Goal: Task Accomplishment & Management: Manage account settings

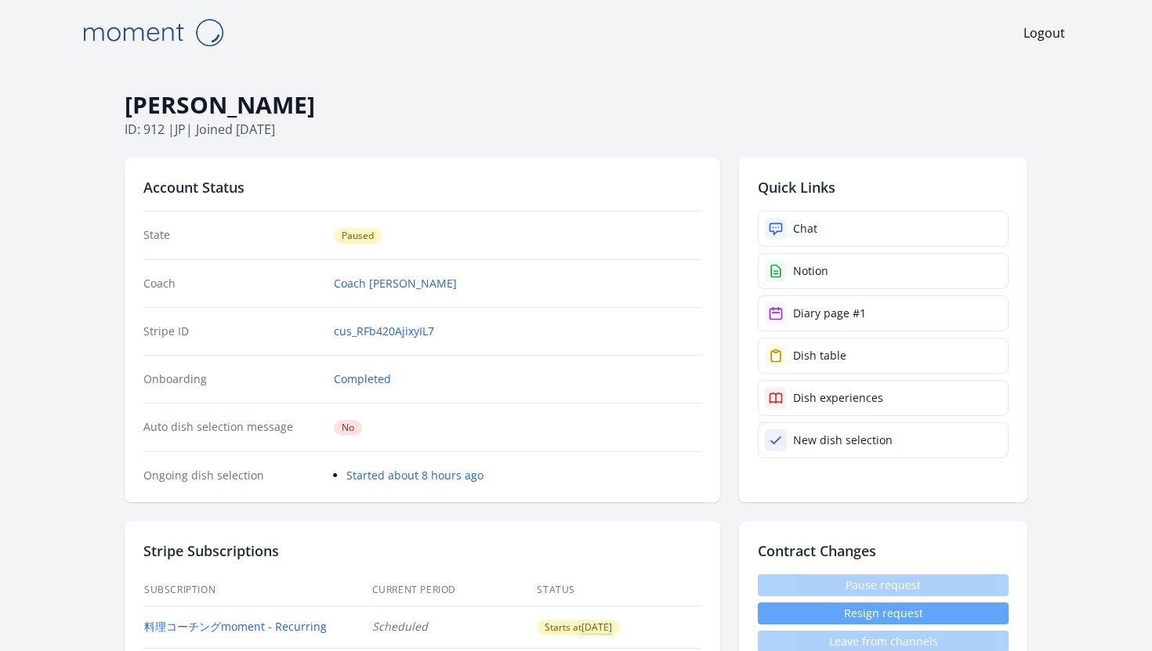
scroll to position [1187, 0]
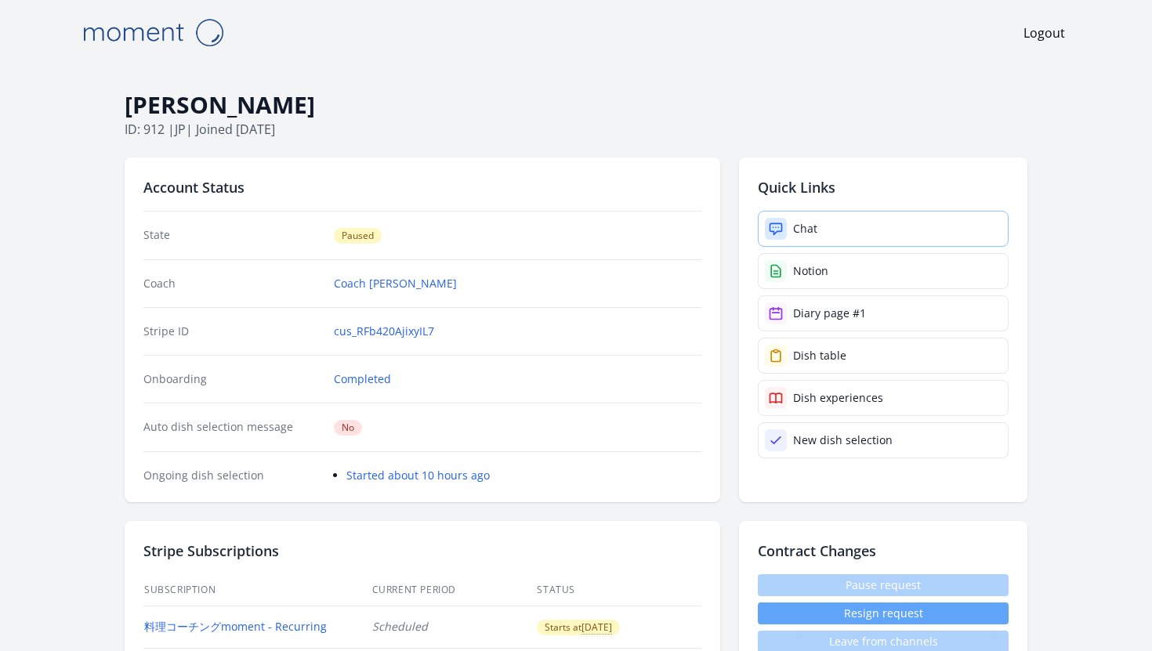
click at [818, 232] on link "Chat" at bounding box center [883, 229] width 251 height 36
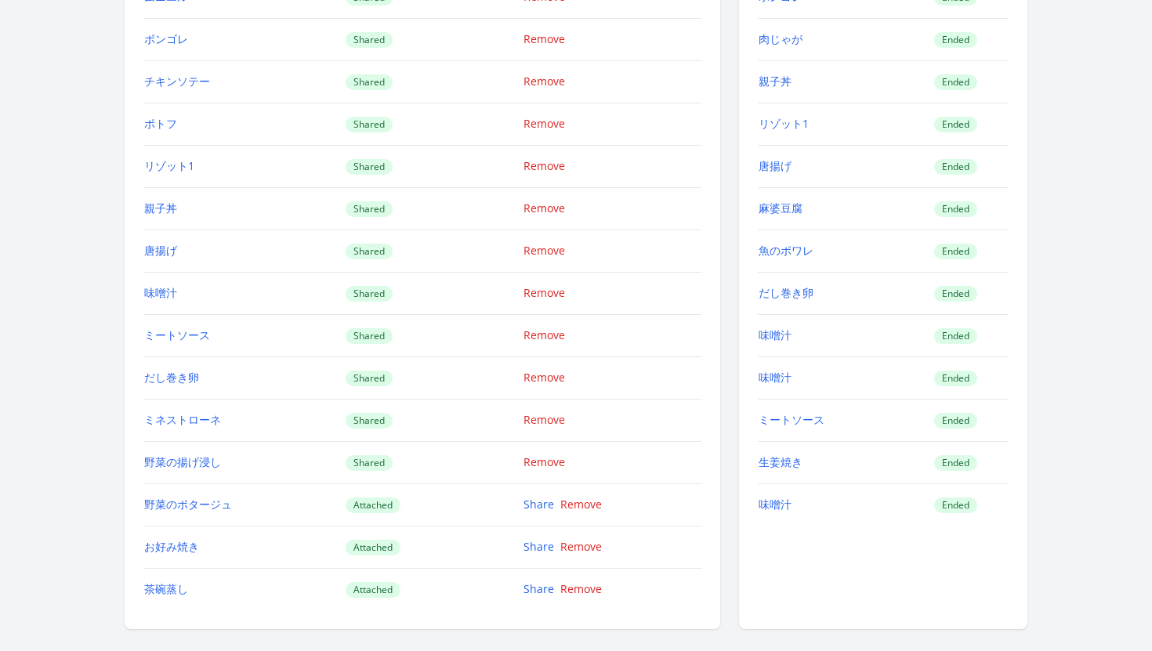
scroll to position [2354, 0]
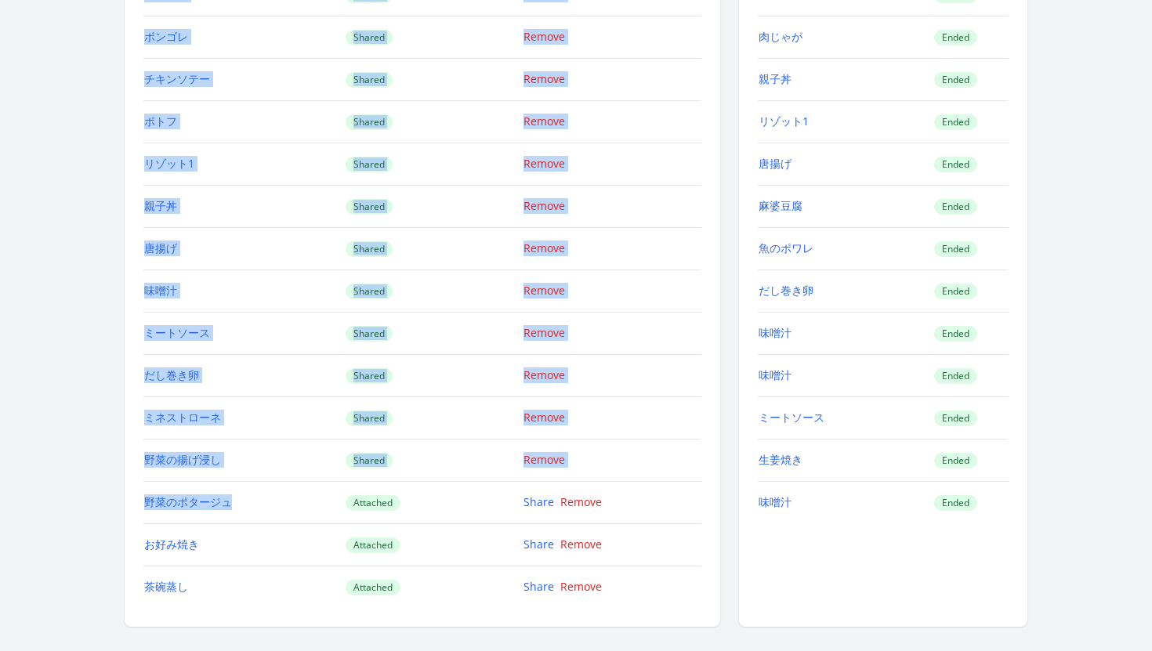
drag, startPoint x: 242, startPoint y: 502, endPoint x: 141, endPoint y: 502, distance: 101.1
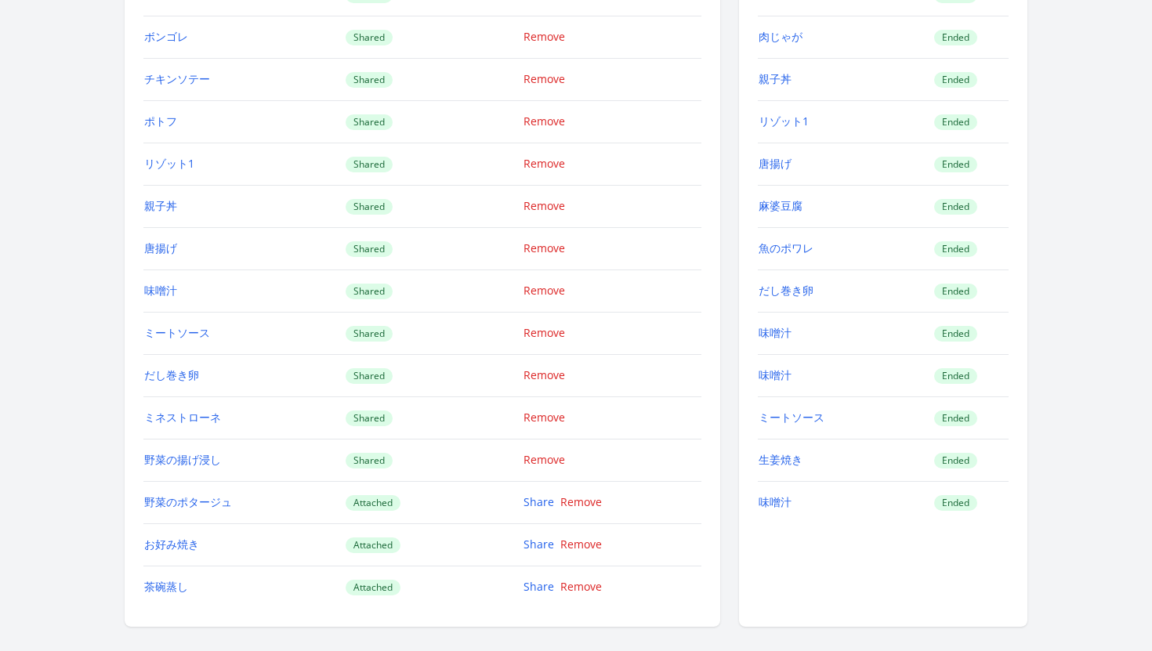
click at [104, 498] on div "[PERSON_NAME] ID: 912 | jp | Joined [DATE] Account Status State Paused Coach Co…" at bounding box center [575, 114] width 1003 height 4806
drag, startPoint x: 248, startPoint y: 500, endPoint x: 143, endPoint y: 504, distance: 105.1
click at [143, 504] on td "野菜のポタージュ" at bounding box center [243, 502] width 201 height 42
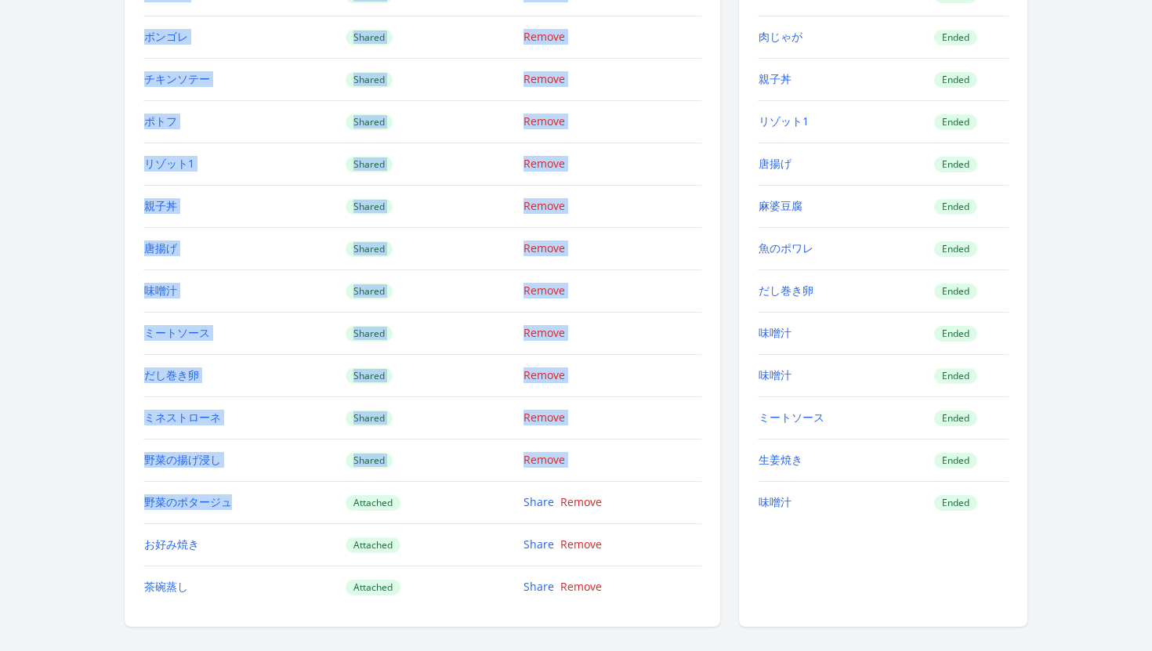
copy div "Lore Ipsumd Sitamet conse Adipis Elitse doeiusm Tempor Incidi utlab（etdolo） Mag…"
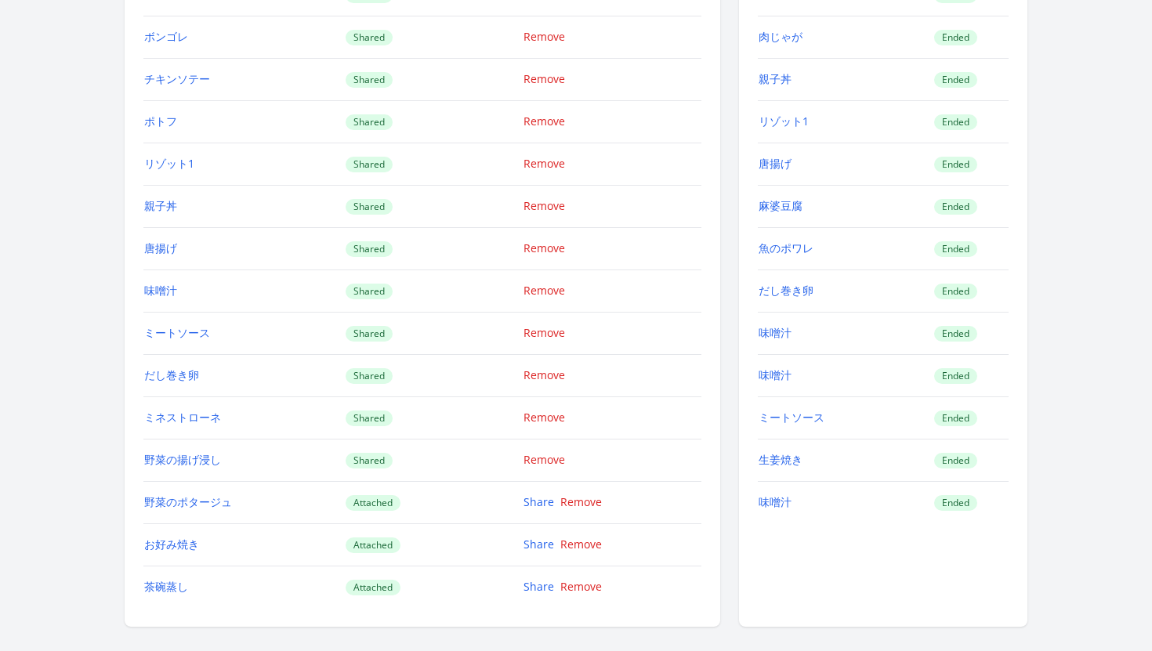
click at [107, 491] on div "[PERSON_NAME] ID: 912 | jp | Joined [DATE] Account Status State Paused Coach Co…" at bounding box center [575, 114] width 1003 height 4806
drag, startPoint x: 260, startPoint y: 502, endPoint x: 145, endPoint y: 506, distance: 115.3
click at [145, 506] on td "野菜のポタージュ" at bounding box center [243, 502] width 201 height 42
copy link "野菜のポタージュ"
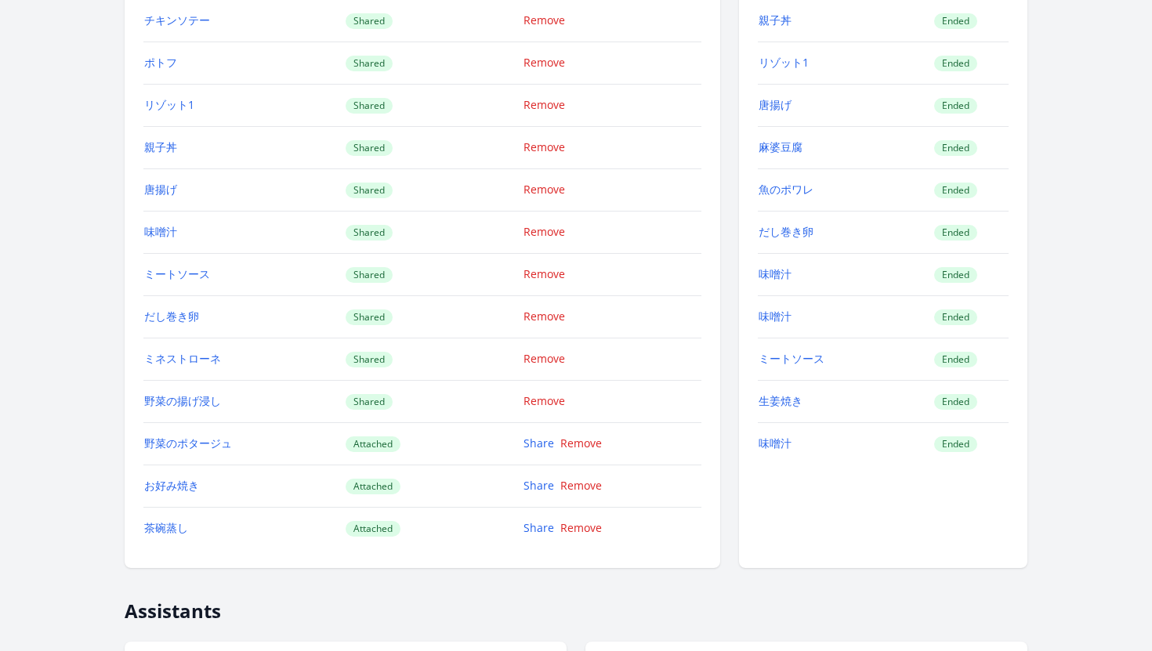
scroll to position [2408, 0]
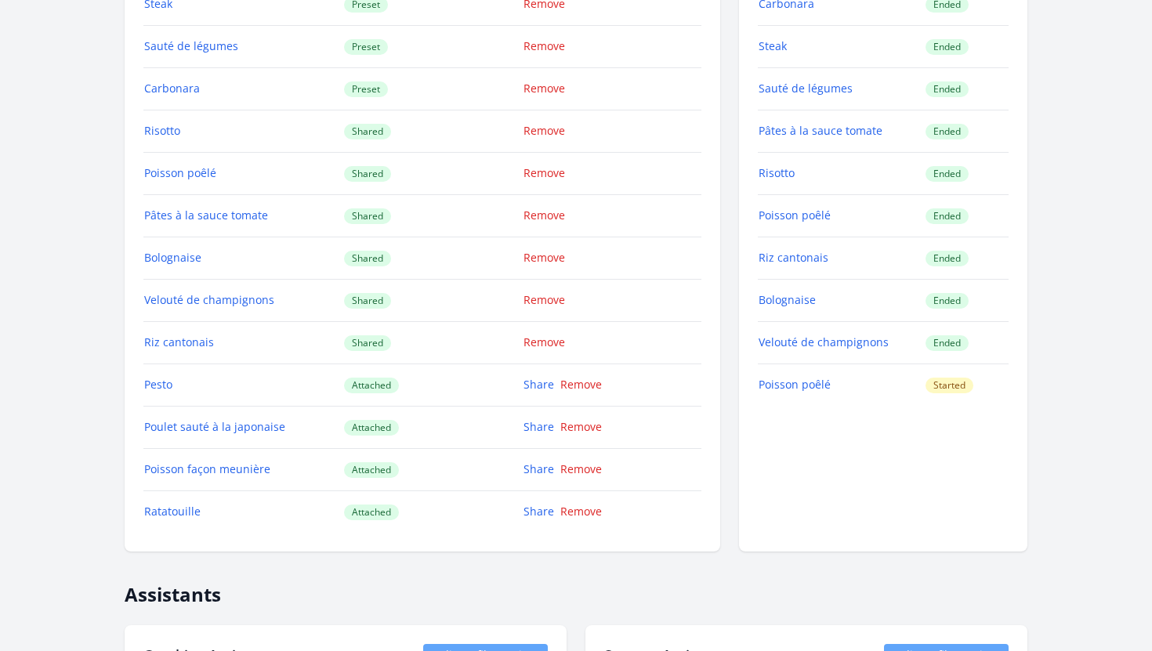
scroll to position [1805, 0]
click at [593, 386] on link "Remove" at bounding box center [581, 383] width 42 height 15
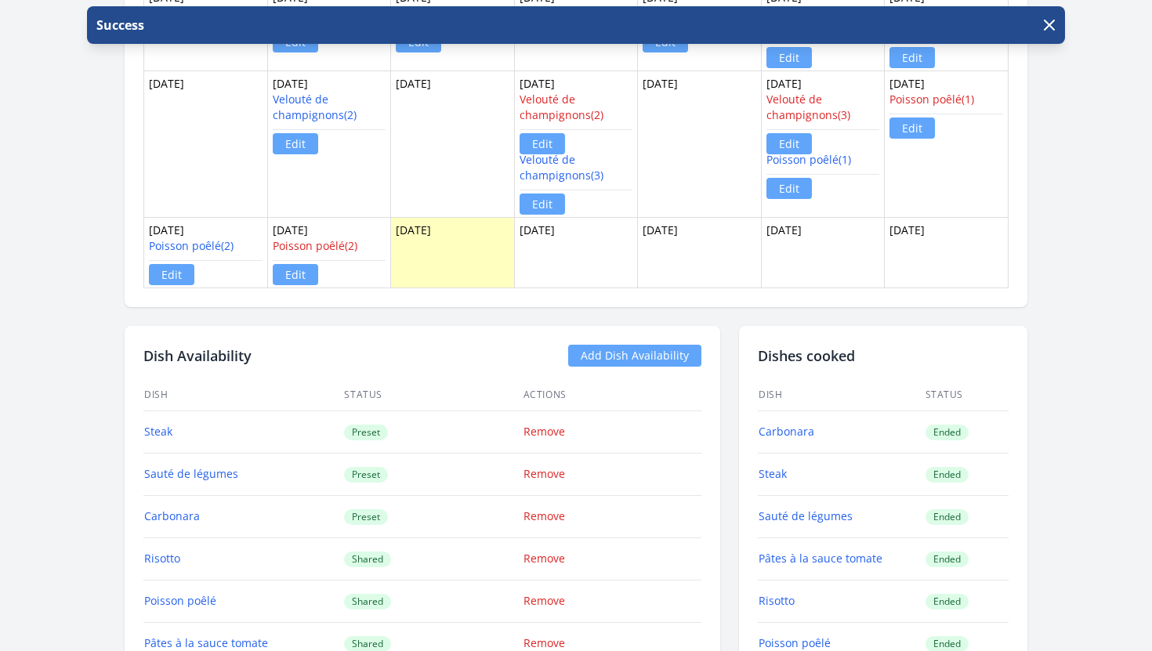
click at [709, 418] on div "Dish Availability Add Dish Availability Dish Status Actions Steak Preset Remove…" at bounding box center [423, 653] width 596 height 654
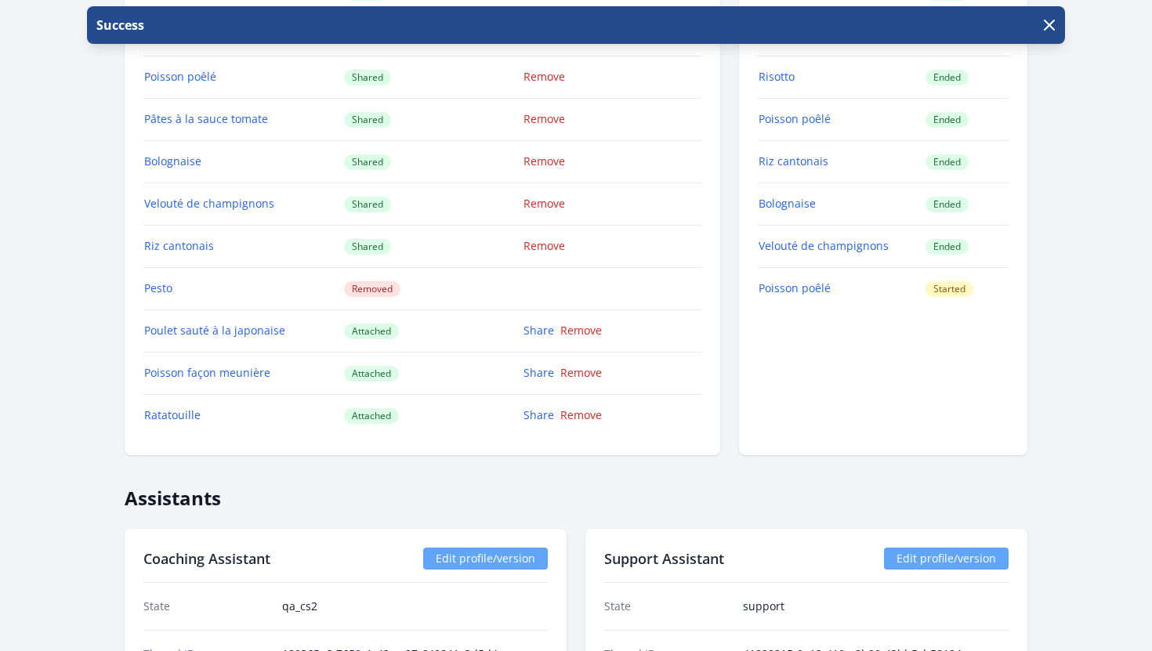
scroll to position [1901, 0]
click at [1046, 24] on icon "button" at bounding box center [1049, 25] width 19 height 19
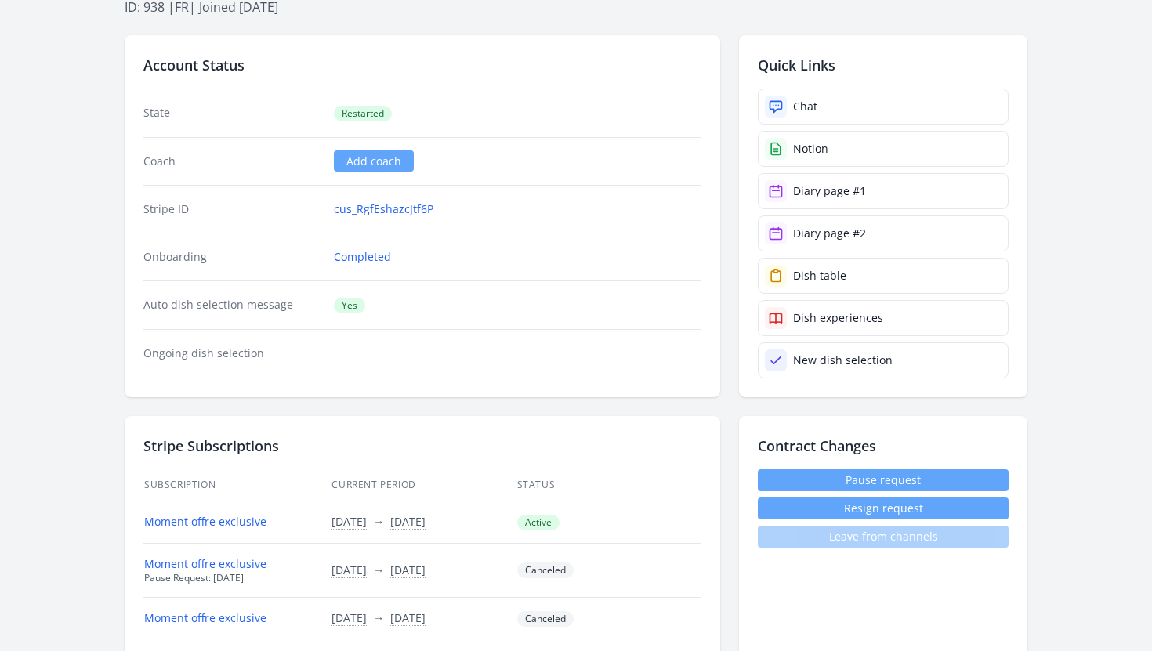
scroll to position [0, 0]
